Goal: Register for event/course

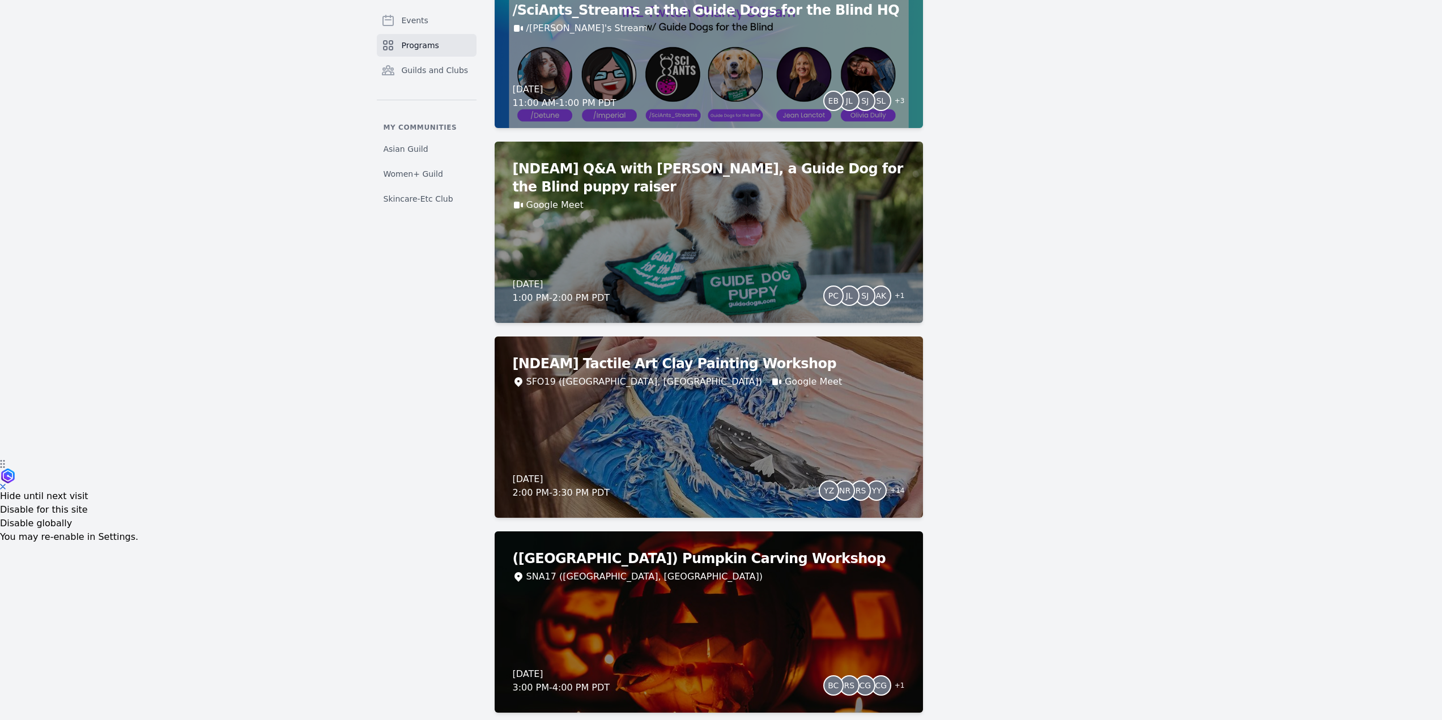
scroll to position [283, 0]
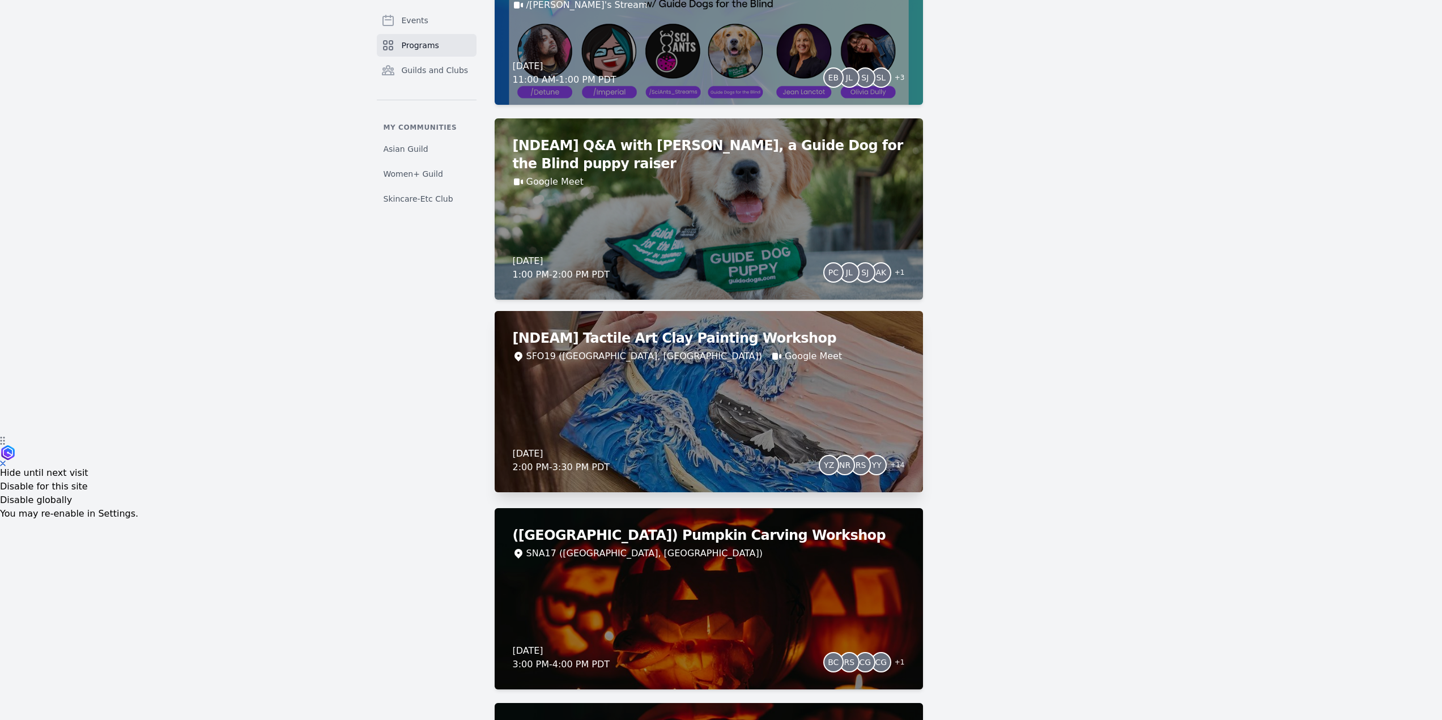
click at [718, 408] on div "[NDEAM] Tactile Art Clay Painting Workshop SFO19 ([GEOGRAPHIC_DATA], [GEOGRAPHI…" at bounding box center [709, 401] width 428 height 181
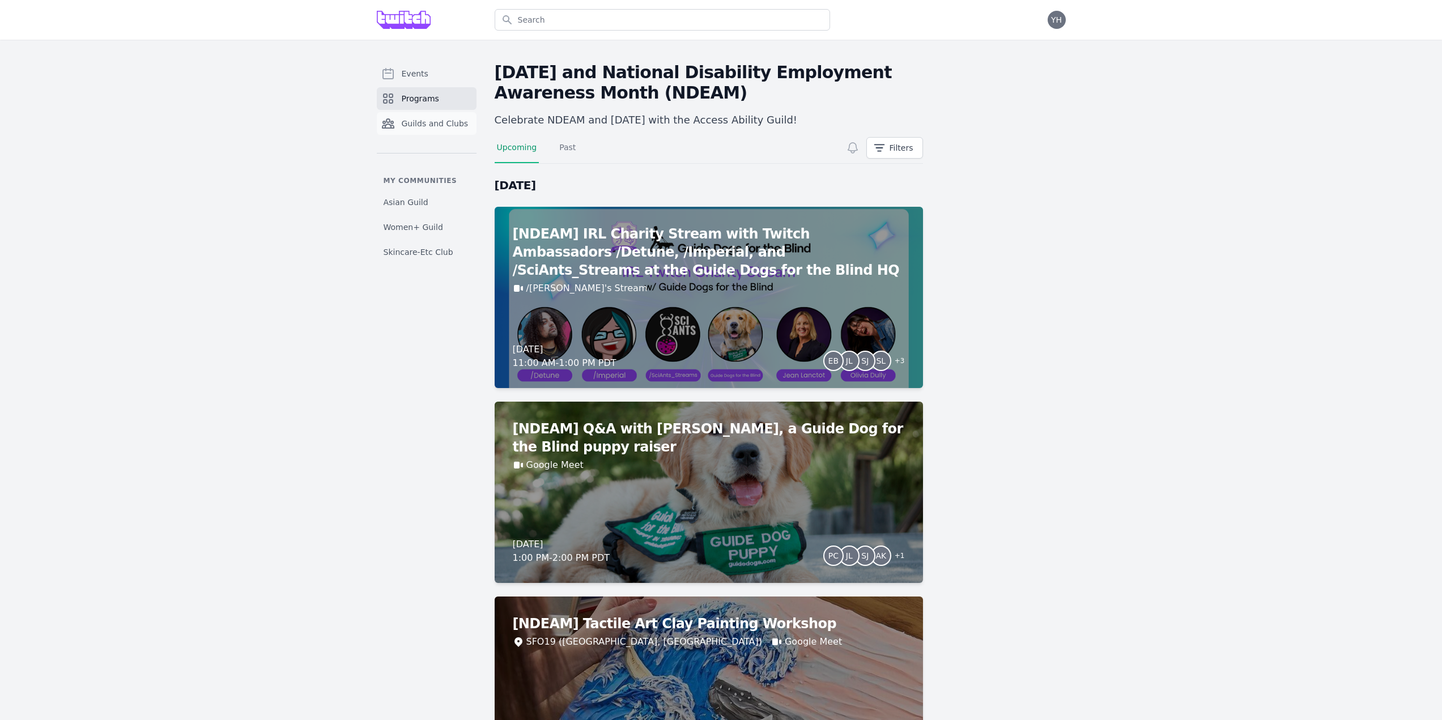
click at [428, 116] on link "Guilds and Clubs" at bounding box center [427, 123] width 100 height 23
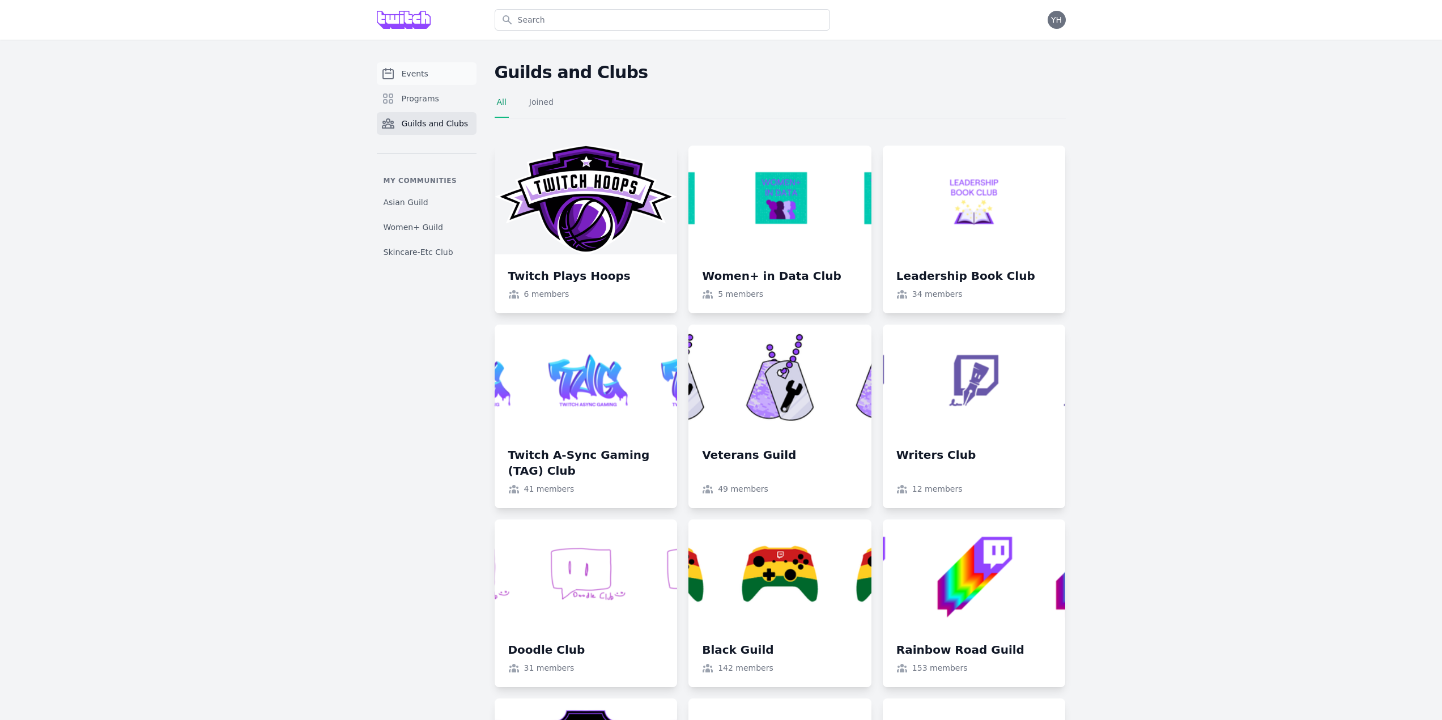
click at [419, 75] on span "Events" at bounding box center [415, 73] width 27 height 11
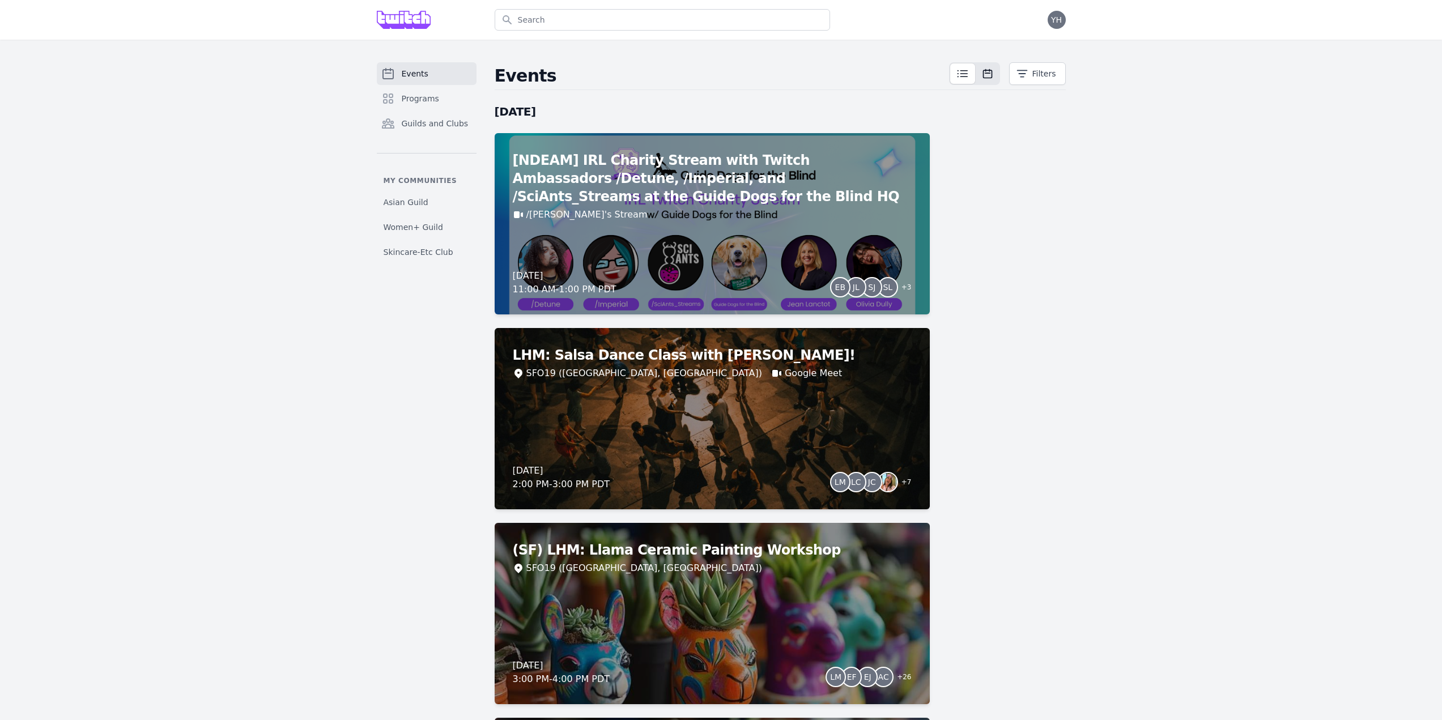
click at [990, 70] on icon at bounding box center [987, 74] width 8 height 8
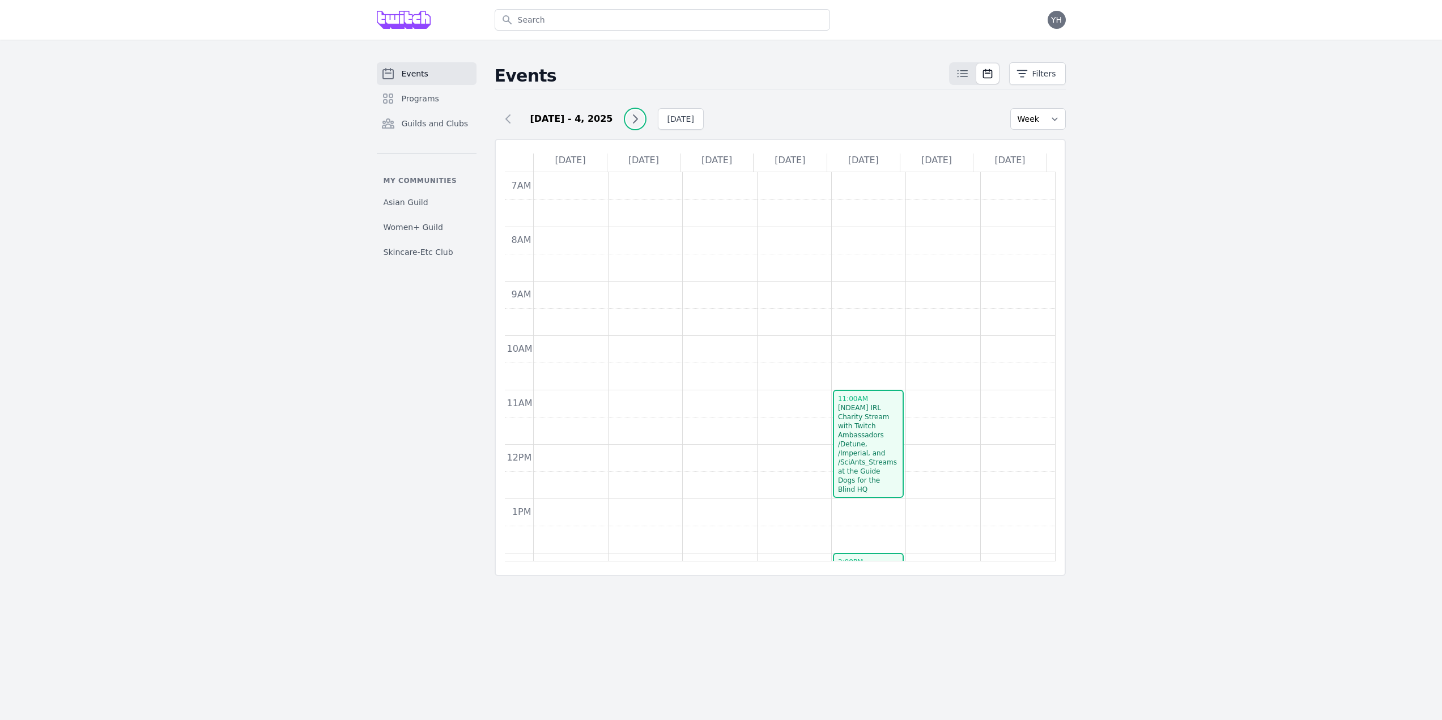
click at [634, 118] on icon at bounding box center [635, 119] width 14 height 14
click at [514, 120] on icon at bounding box center [508, 119] width 14 height 14
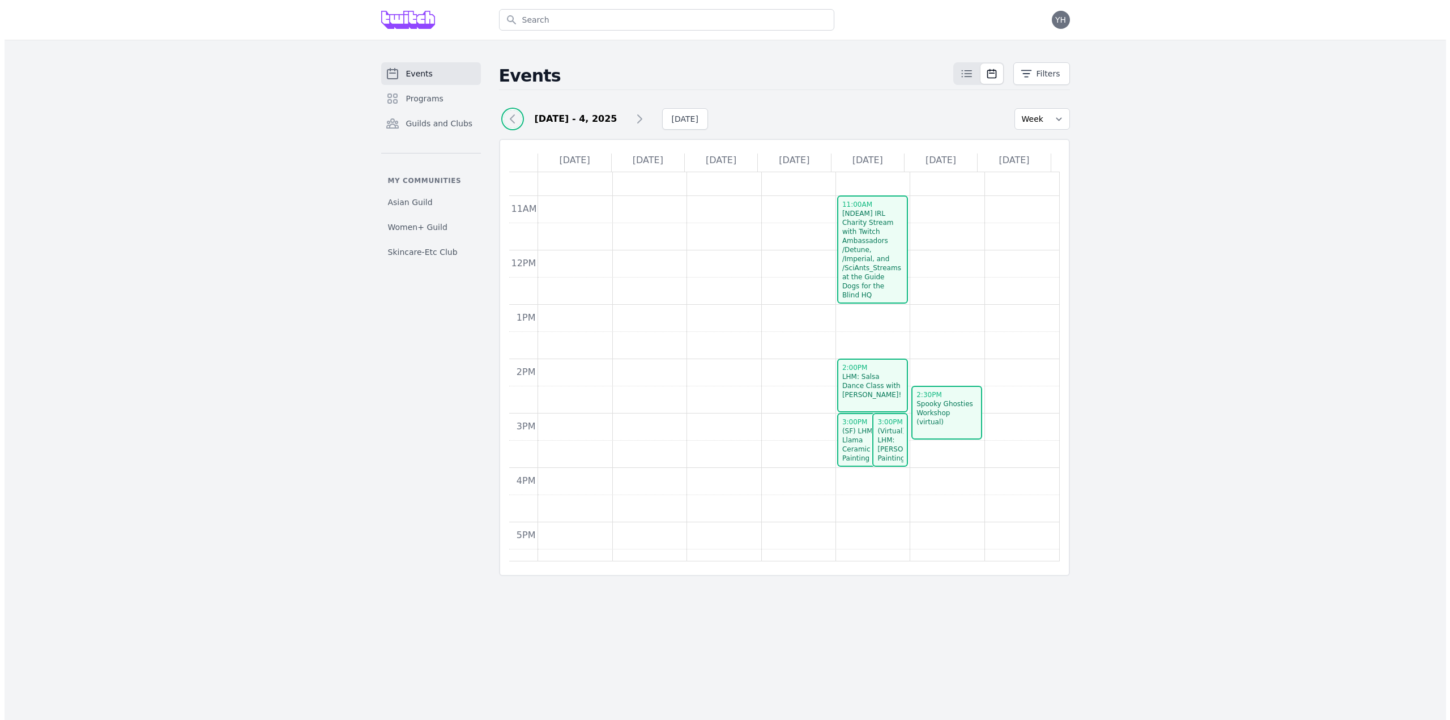
scroll to position [227, 0]
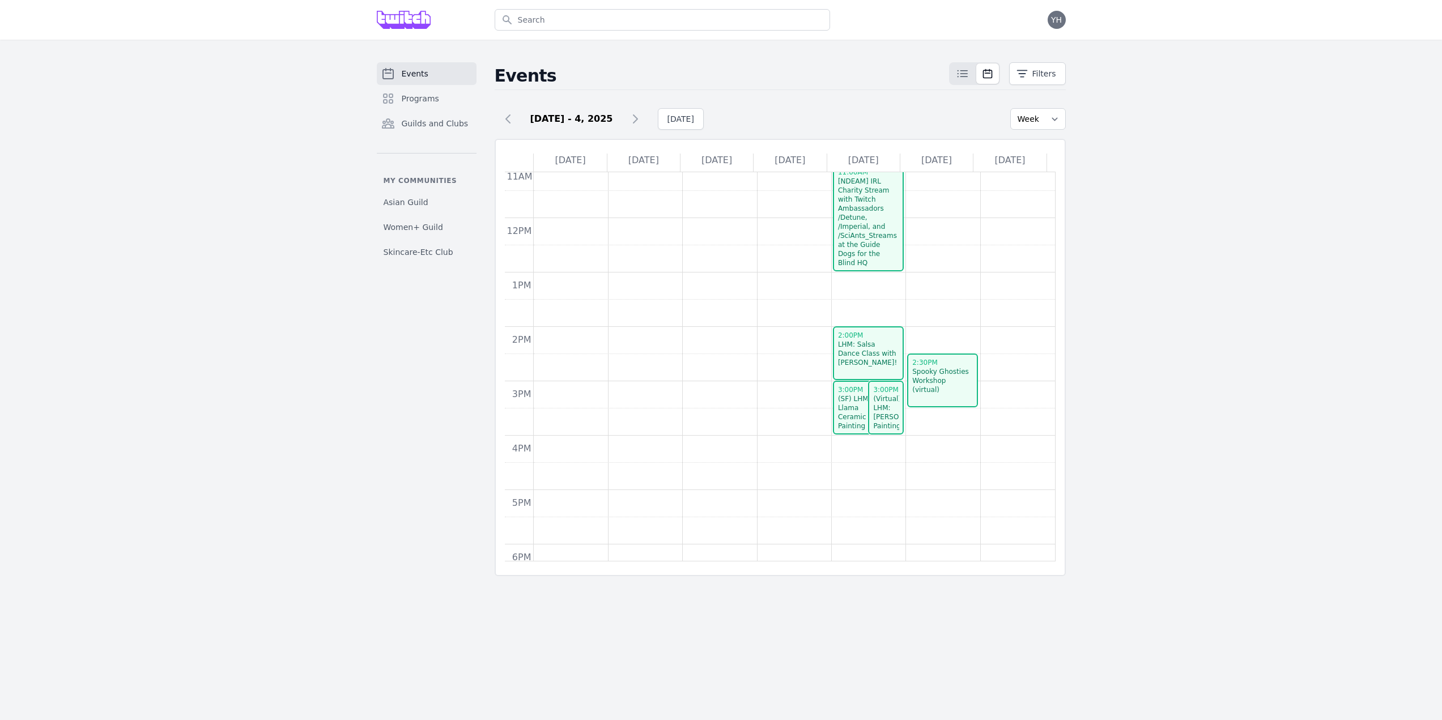
click at [843, 410] on div "(SF) LHM: Llama Ceramic Painting Workshop" at bounding box center [862, 416] width 50 height 45
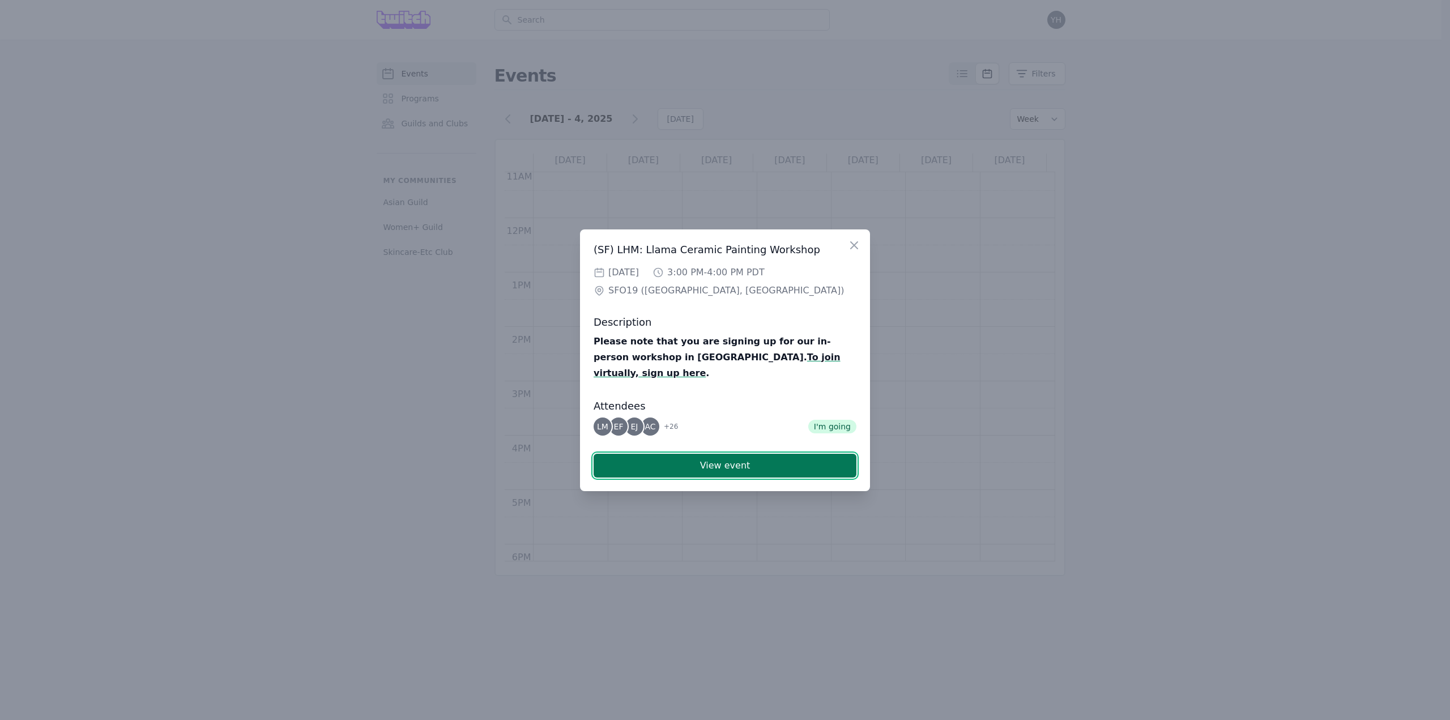
click at [717, 460] on button "View event" at bounding box center [725, 466] width 263 height 24
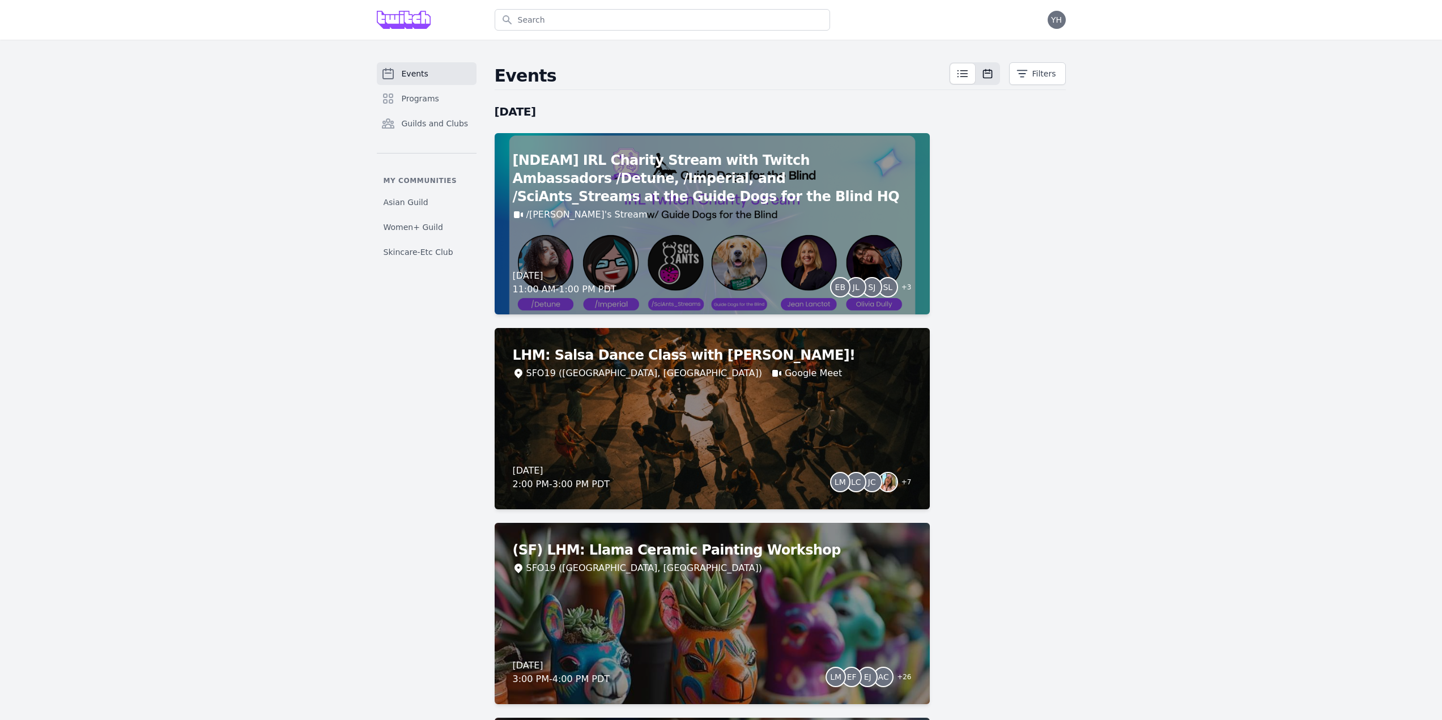
click at [997, 70] on button at bounding box center [987, 73] width 23 height 20
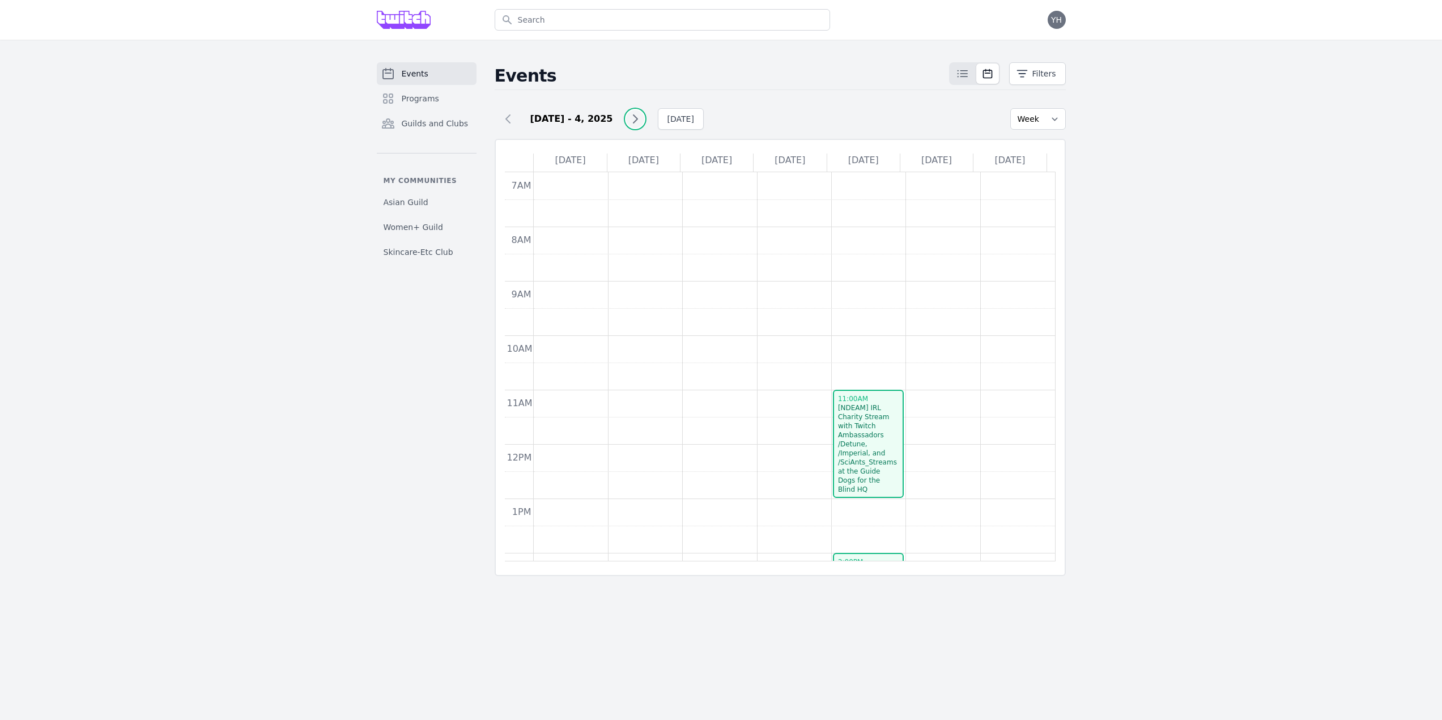
click at [636, 117] on icon at bounding box center [635, 119] width 14 height 14
